Goal: Information Seeking & Learning: Learn about a topic

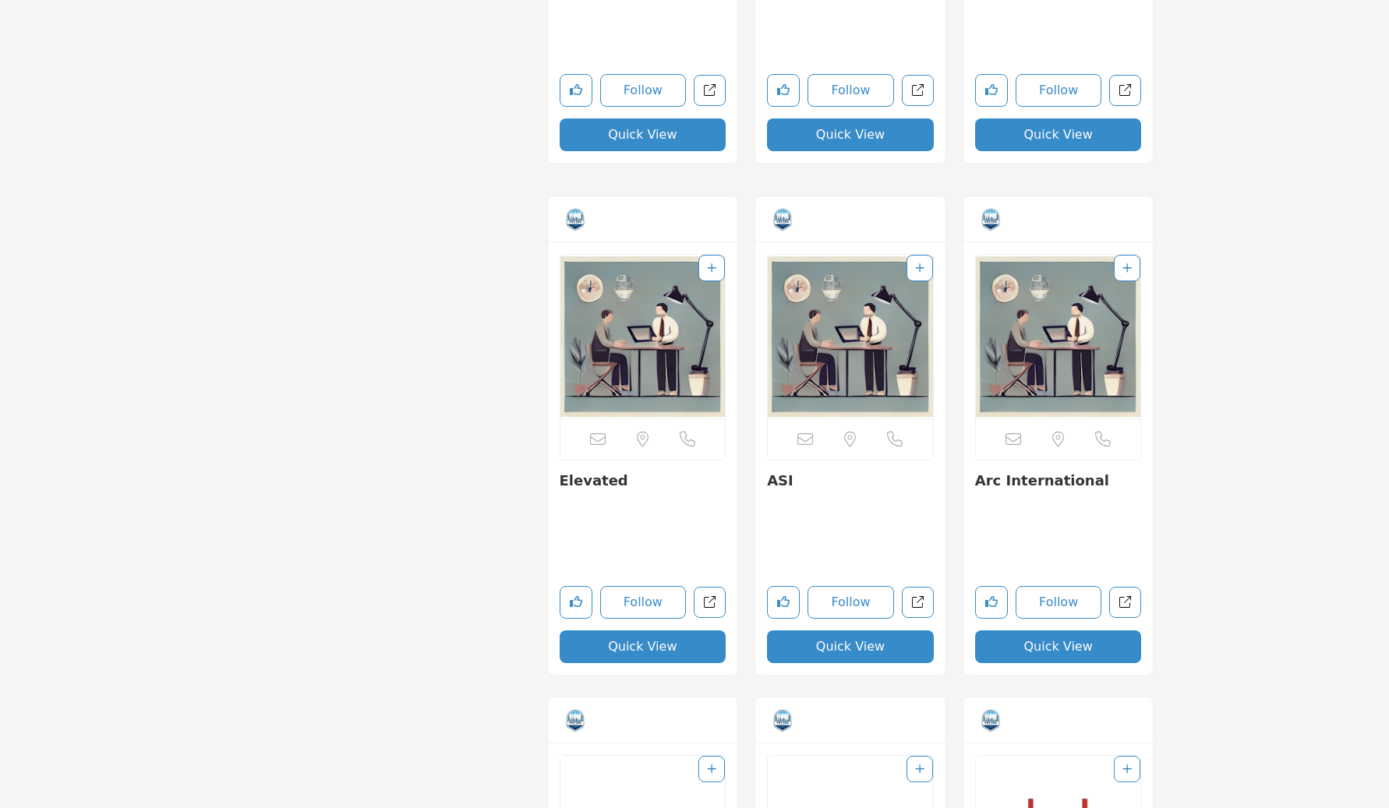
scroll to position [3447, 0]
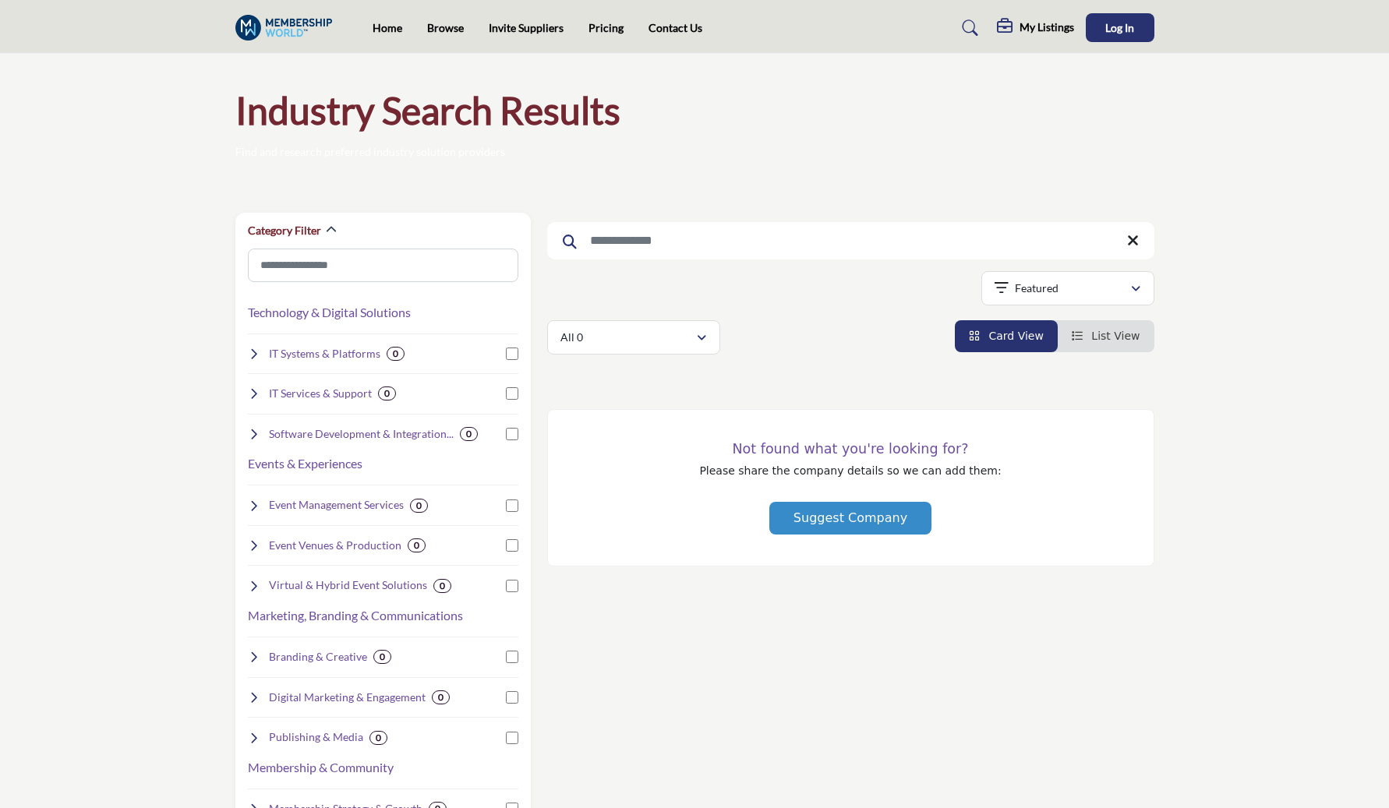
scroll to position [20, 0]
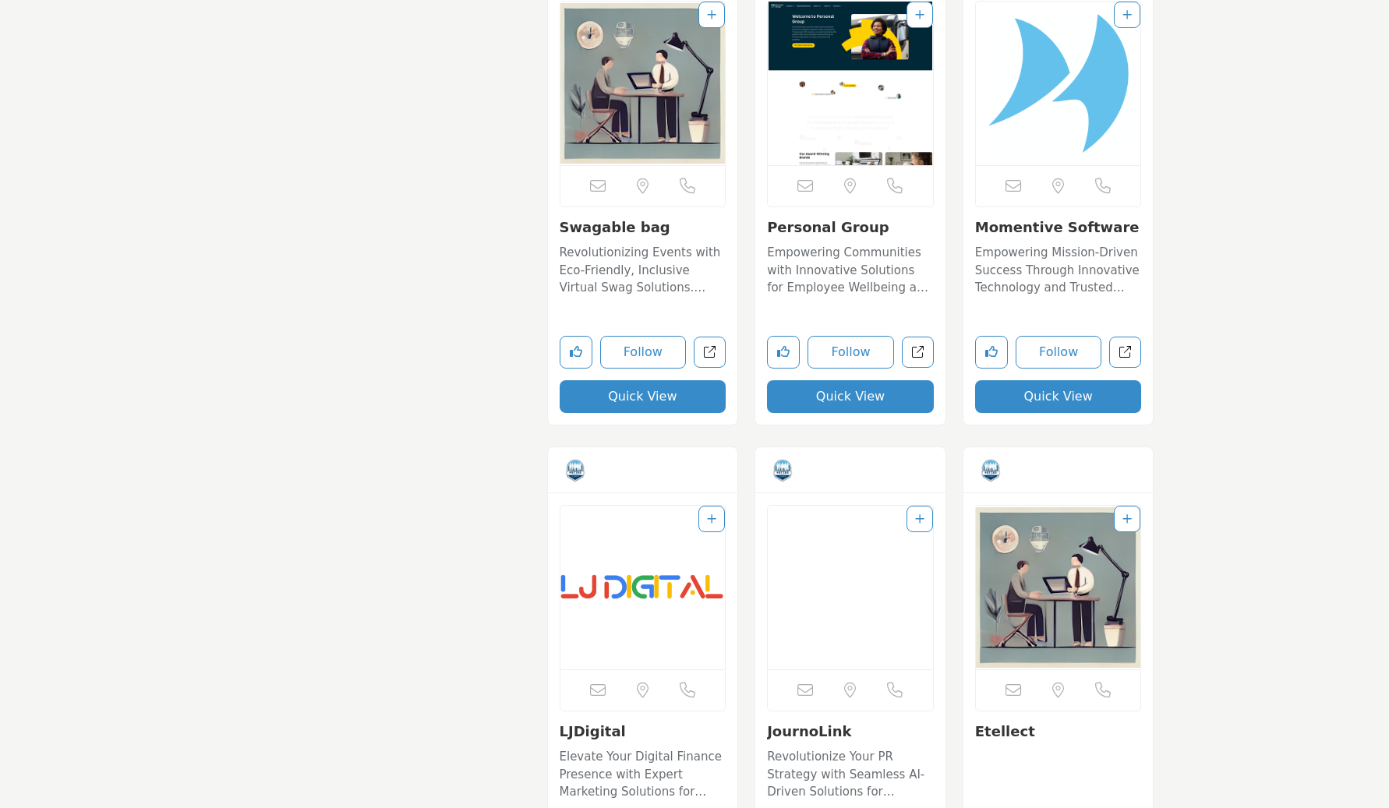
scroll to position [2803, 0]
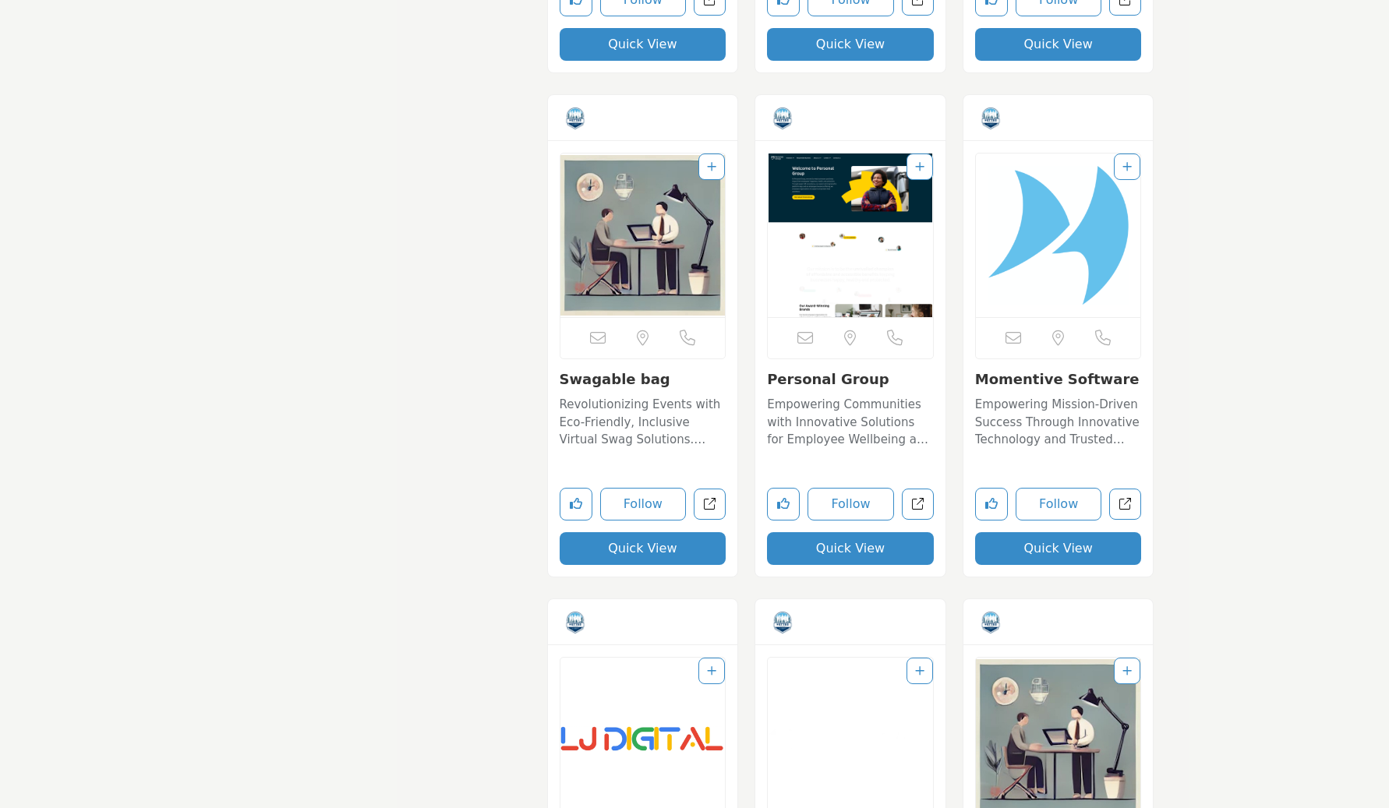
click at [604, 385] on link "Swagable bag" at bounding box center [614, 379] width 111 height 16
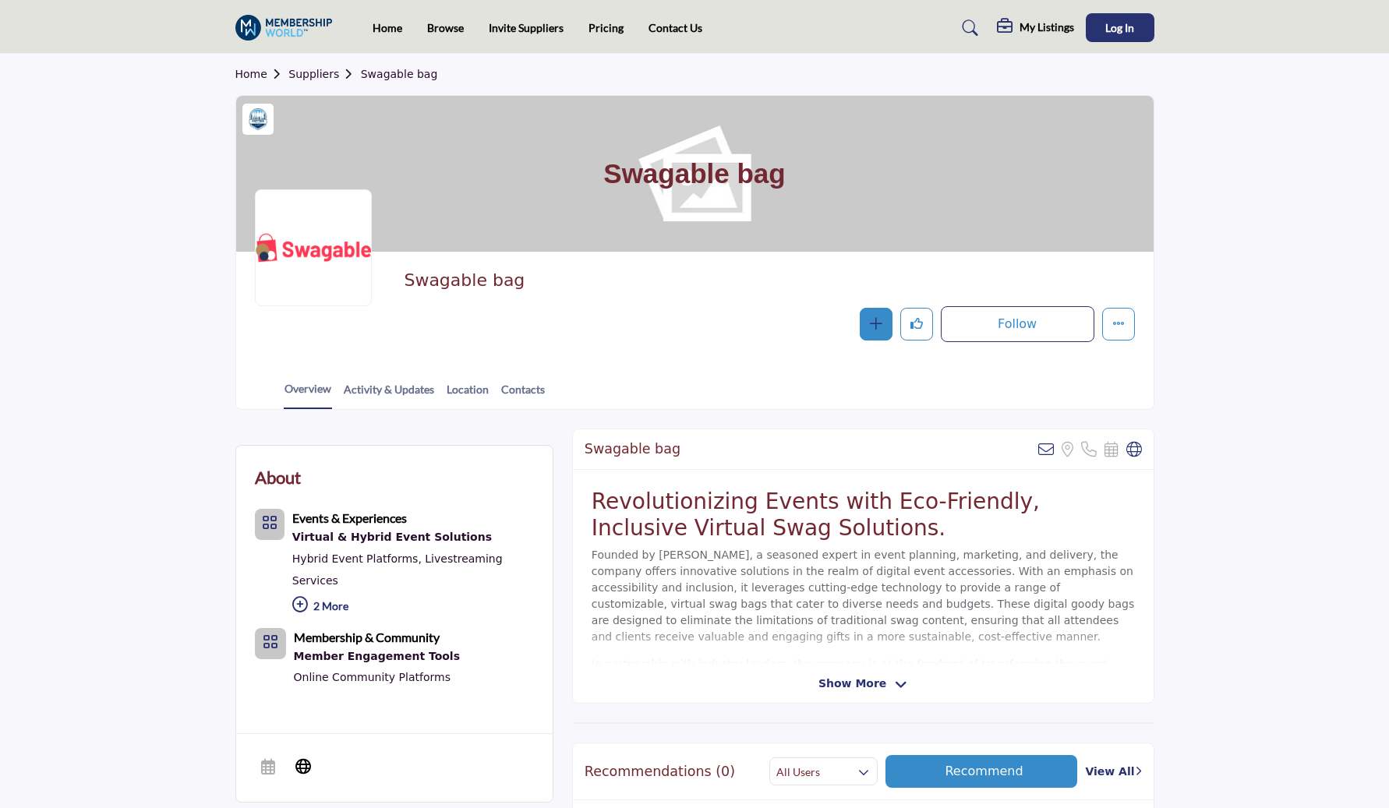
scroll to position [12, 0]
